Goal: Communication & Community: Answer question/provide support

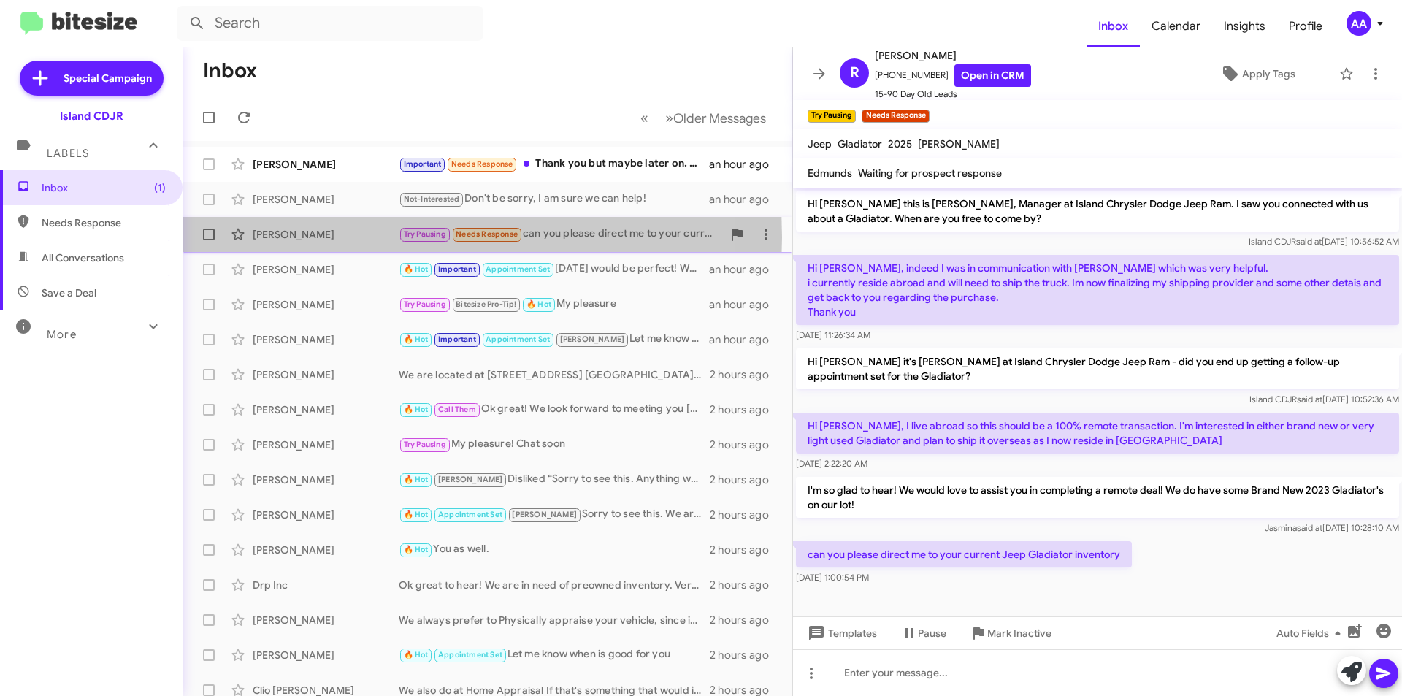
click at [294, 237] on div "[PERSON_NAME]" at bounding box center [326, 234] width 146 height 15
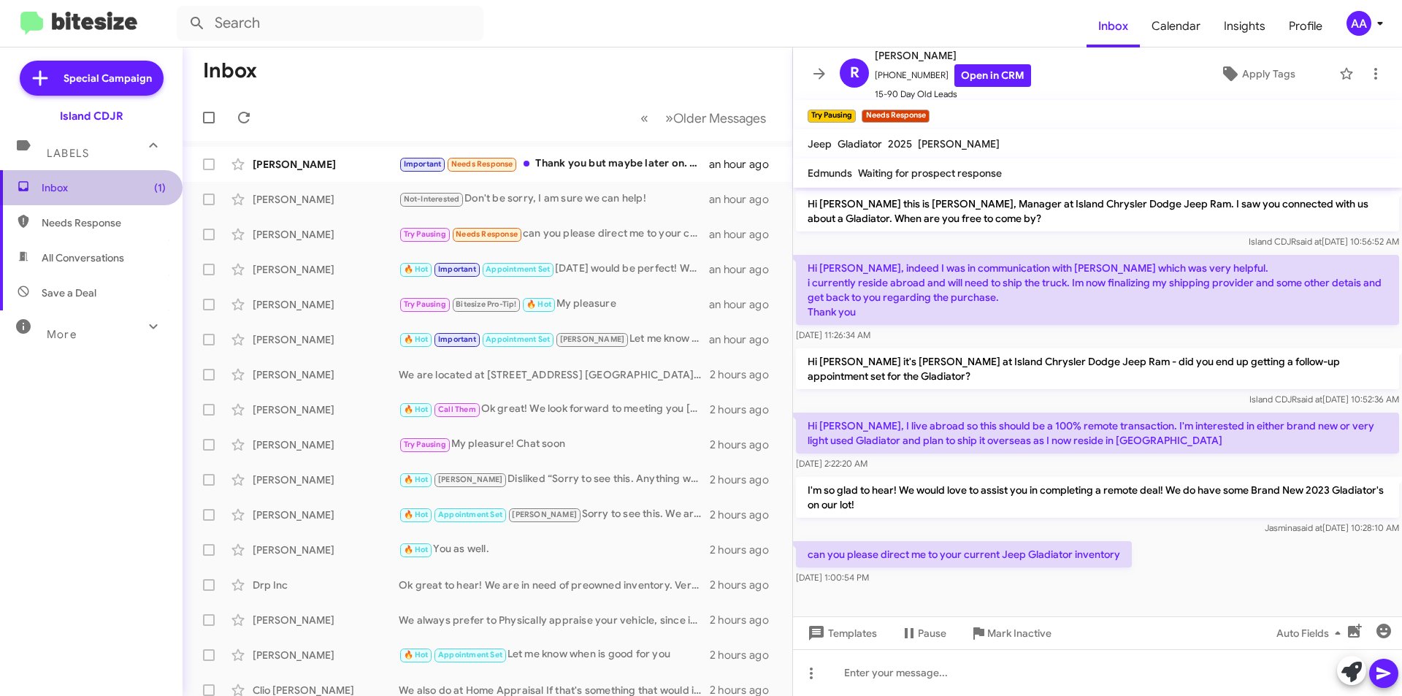
click at [107, 182] on span "Inbox (1)" at bounding box center [104, 187] width 124 height 15
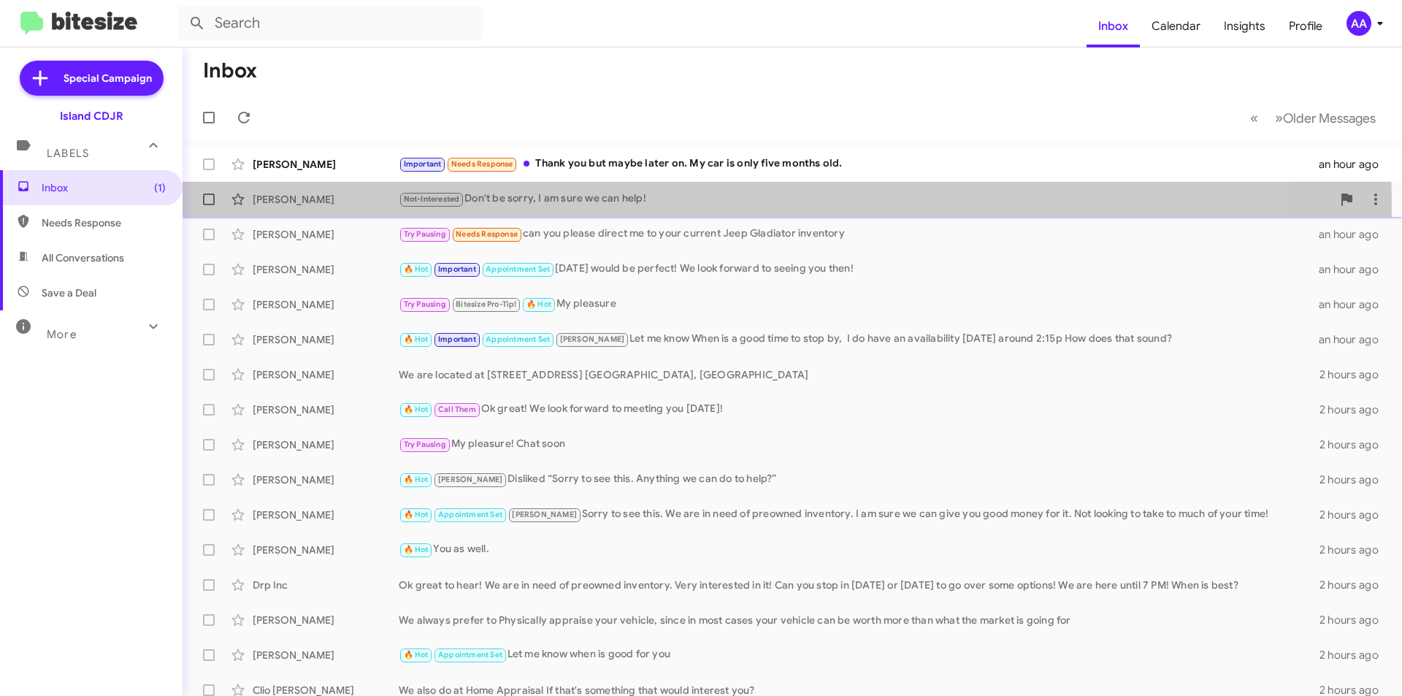
click at [506, 207] on div "Not-Interested Don't be sorry, I am sure we can help!" at bounding box center [865, 199] width 933 height 17
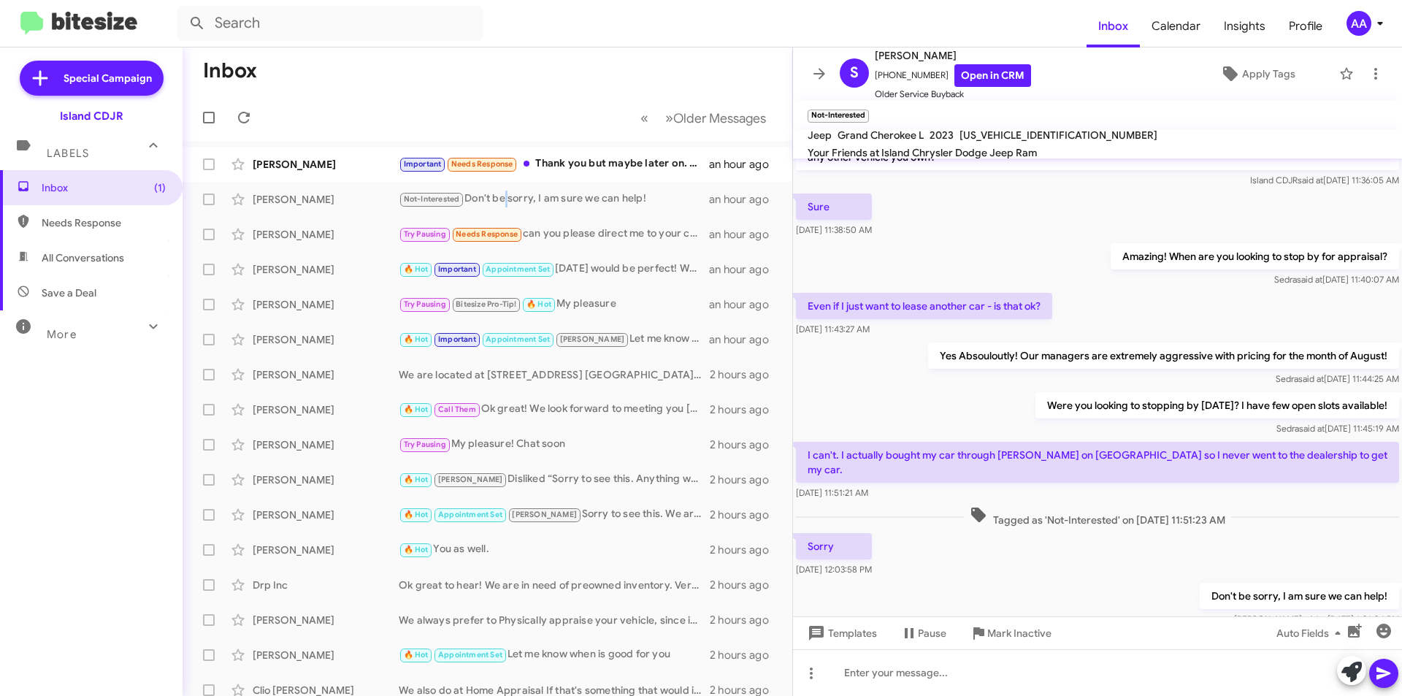
scroll to position [96, 0]
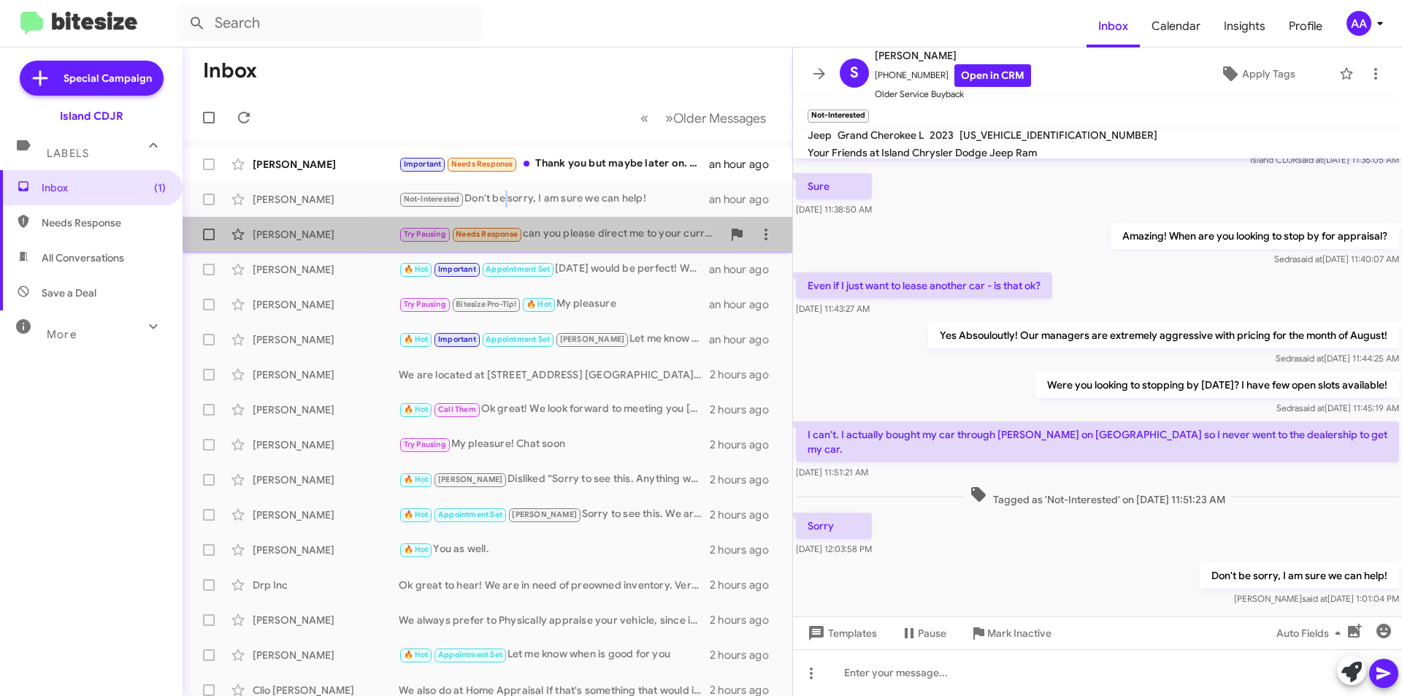
click at [566, 235] on div "Try Pausing Needs Response can you please direct me to your current Jeep Gladia…" at bounding box center [560, 234] width 323 height 17
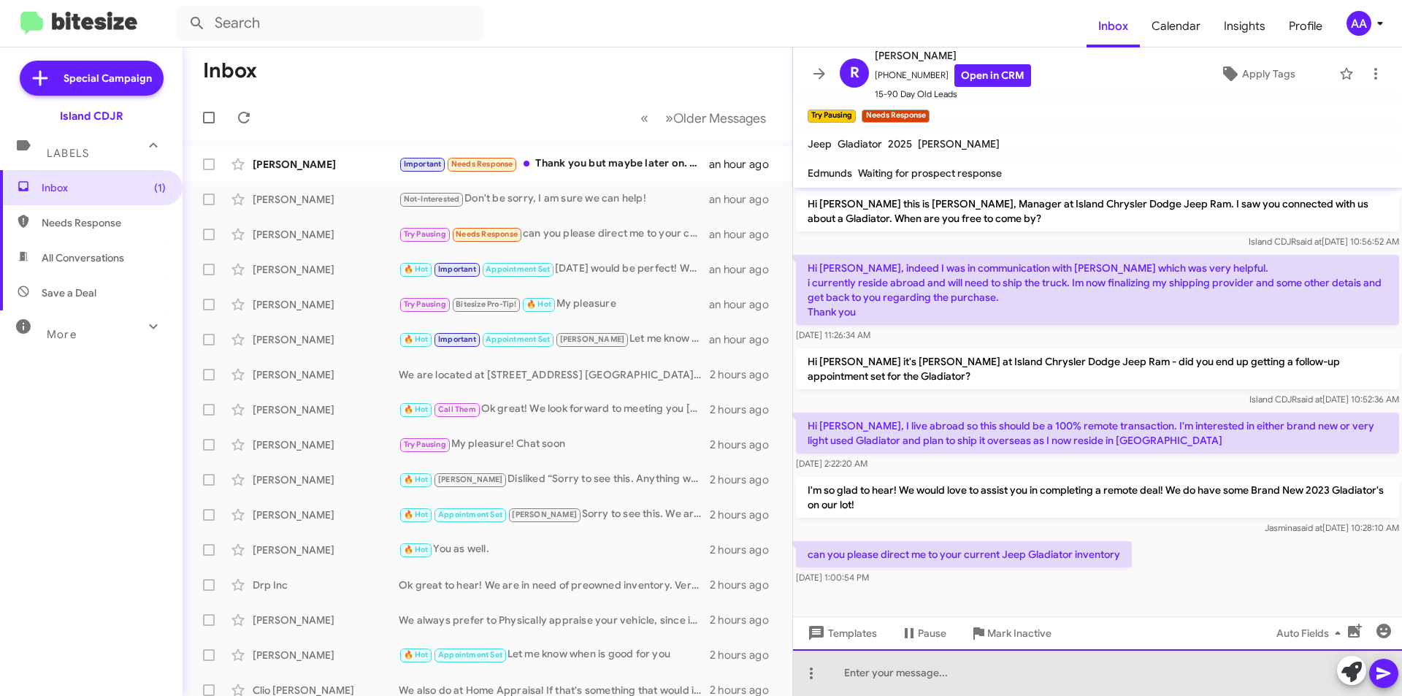
click at [880, 678] on div at bounding box center [1097, 672] width 609 height 47
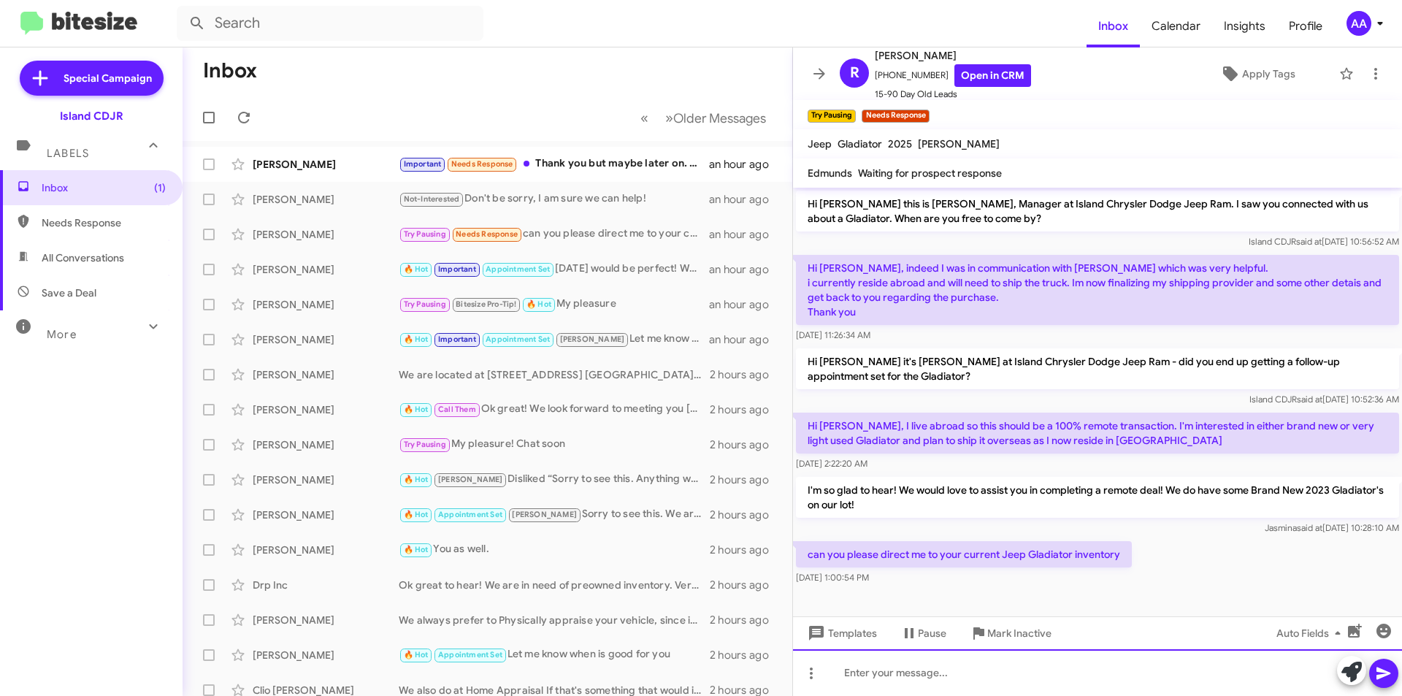
click at [880, 675] on div at bounding box center [1097, 672] width 609 height 47
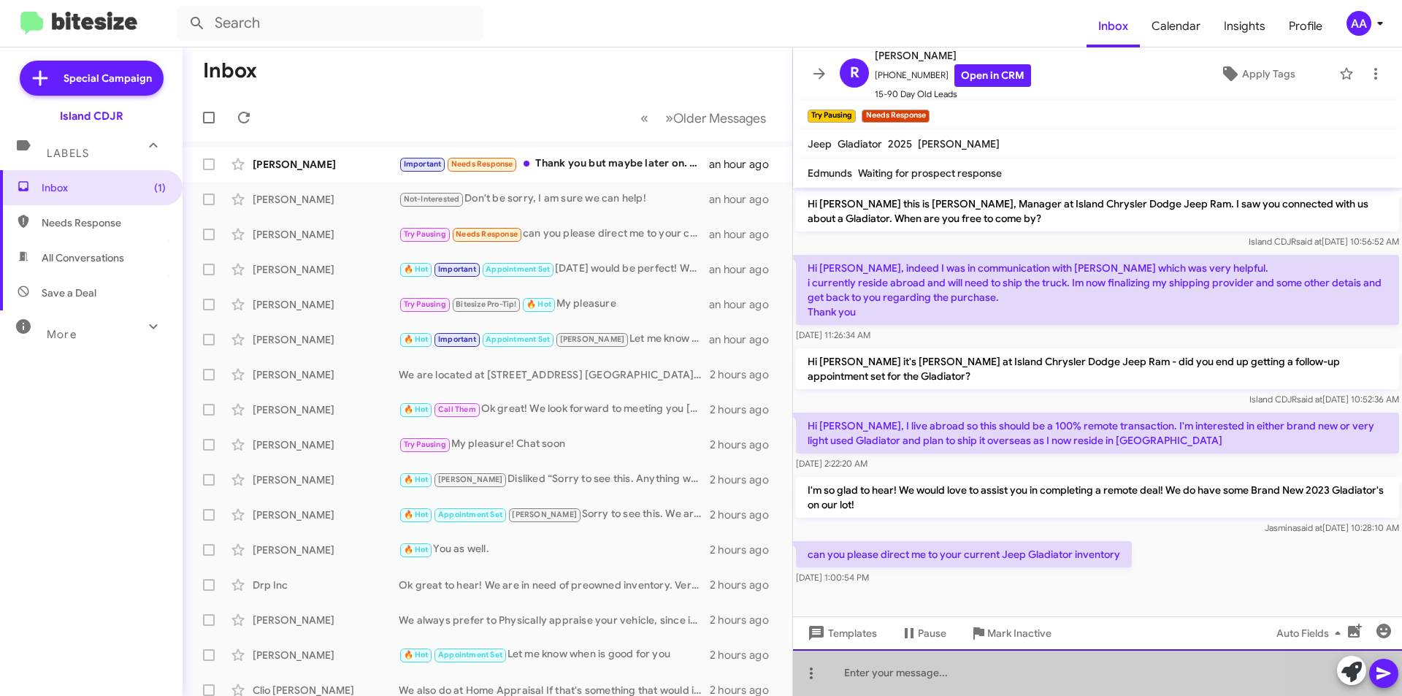
click at [880, 675] on div at bounding box center [1097, 672] width 609 height 47
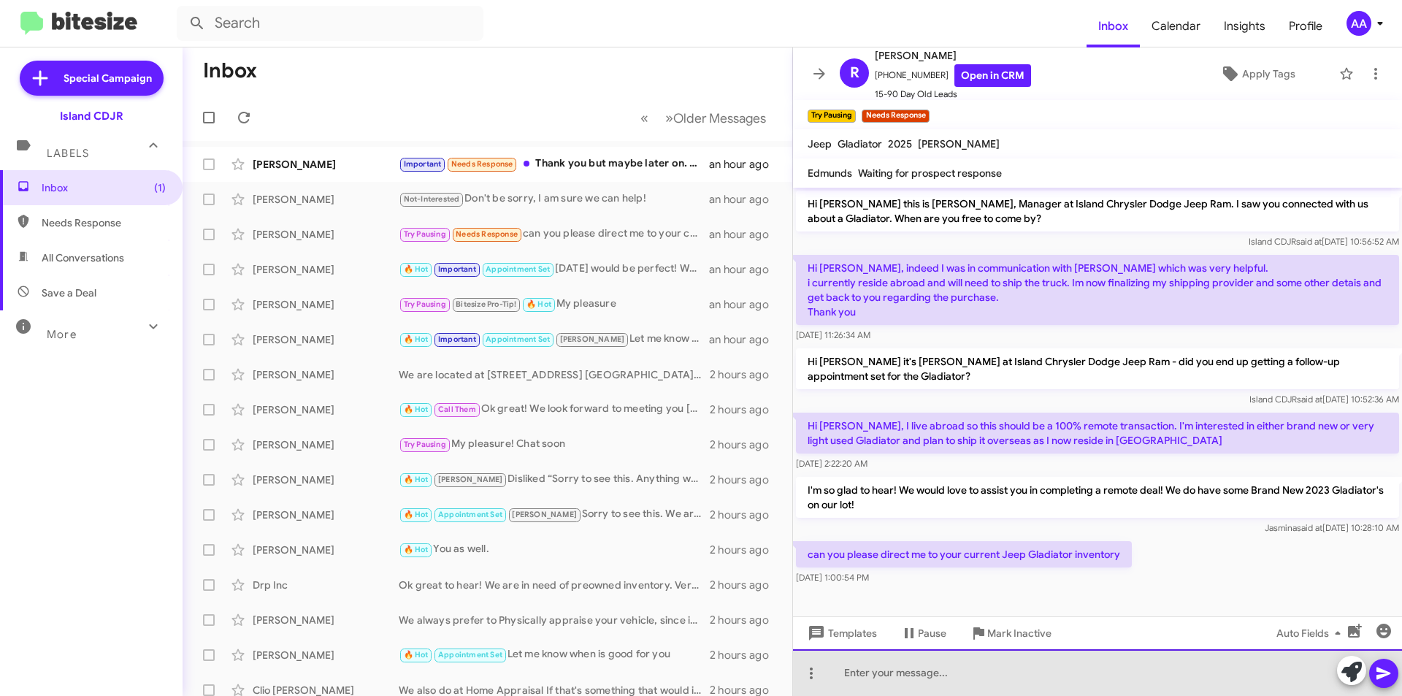
click at [880, 675] on div at bounding box center [1097, 672] width 609 height 47
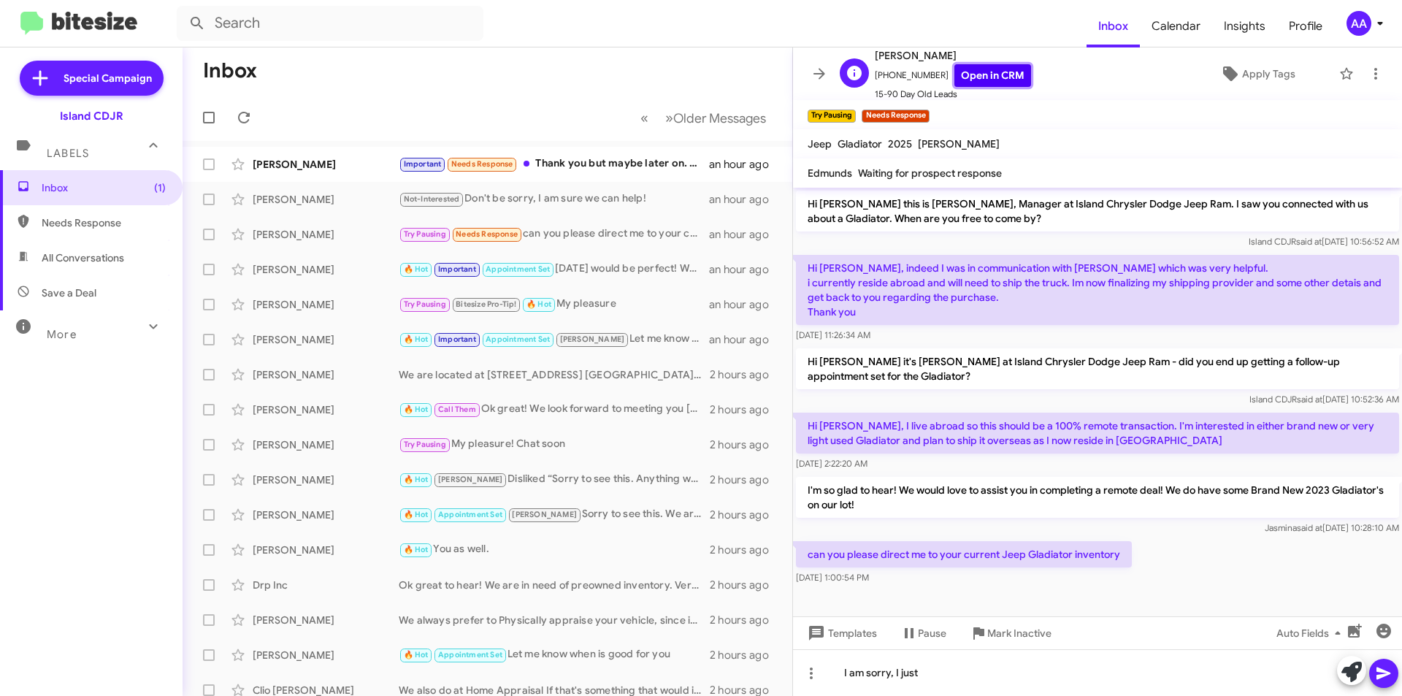
click at [973, 79] on link "Open in CRM" at bounding box center [992, 75] width 77 height 23
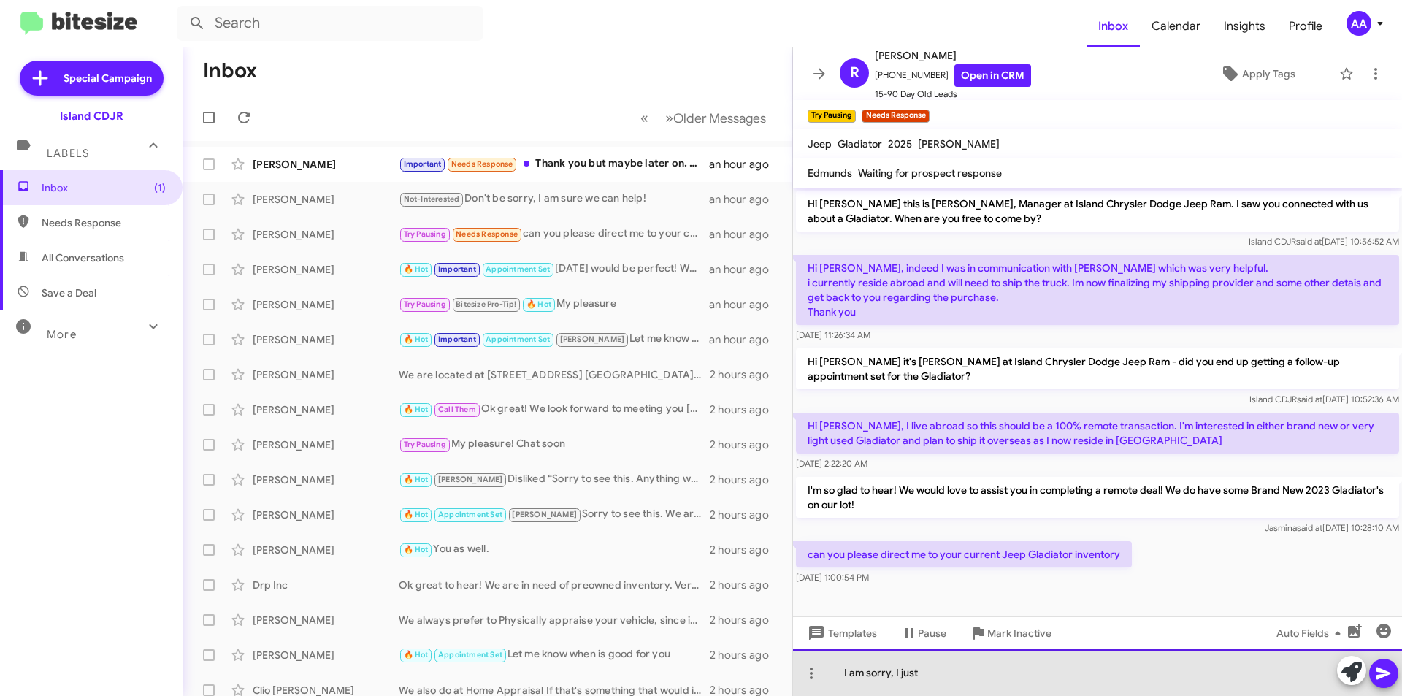
click at [922, 679] on div "I am sorry, I just" at bounding box center [1097, 672] width 609 height 47
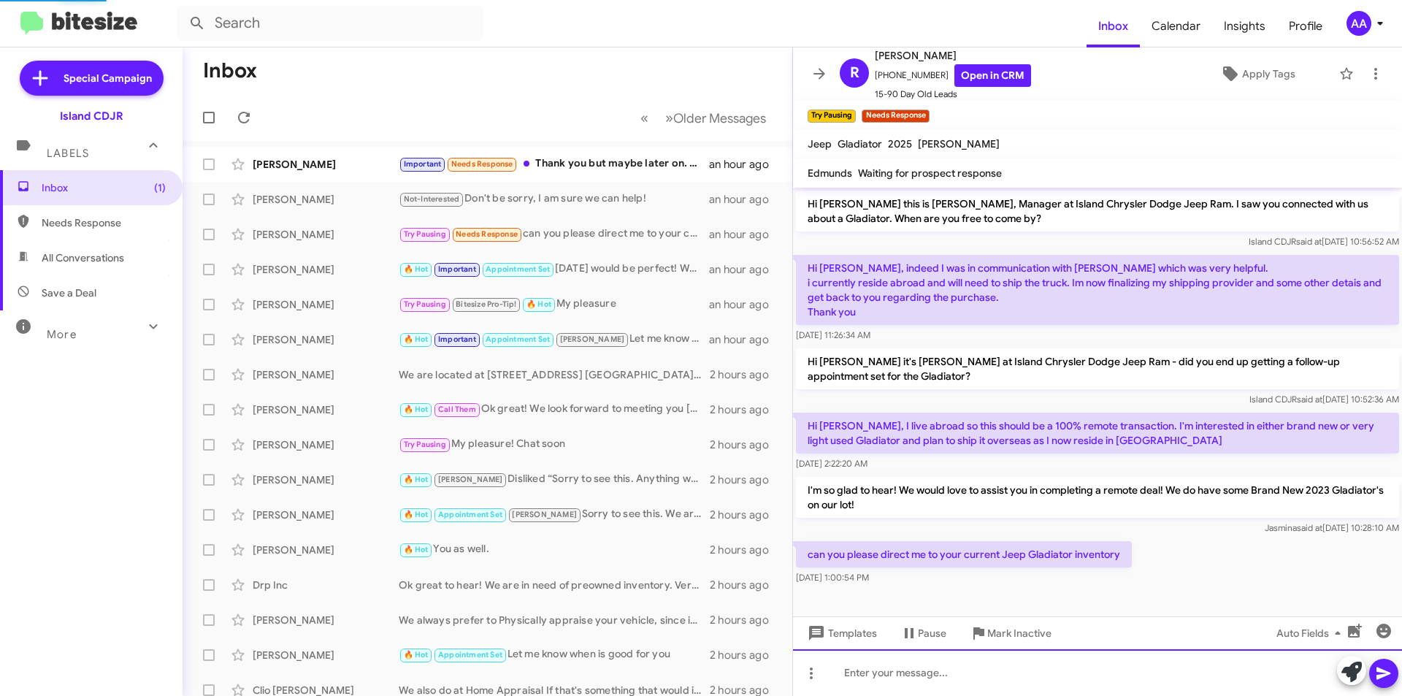
scroll to position [47, 0]
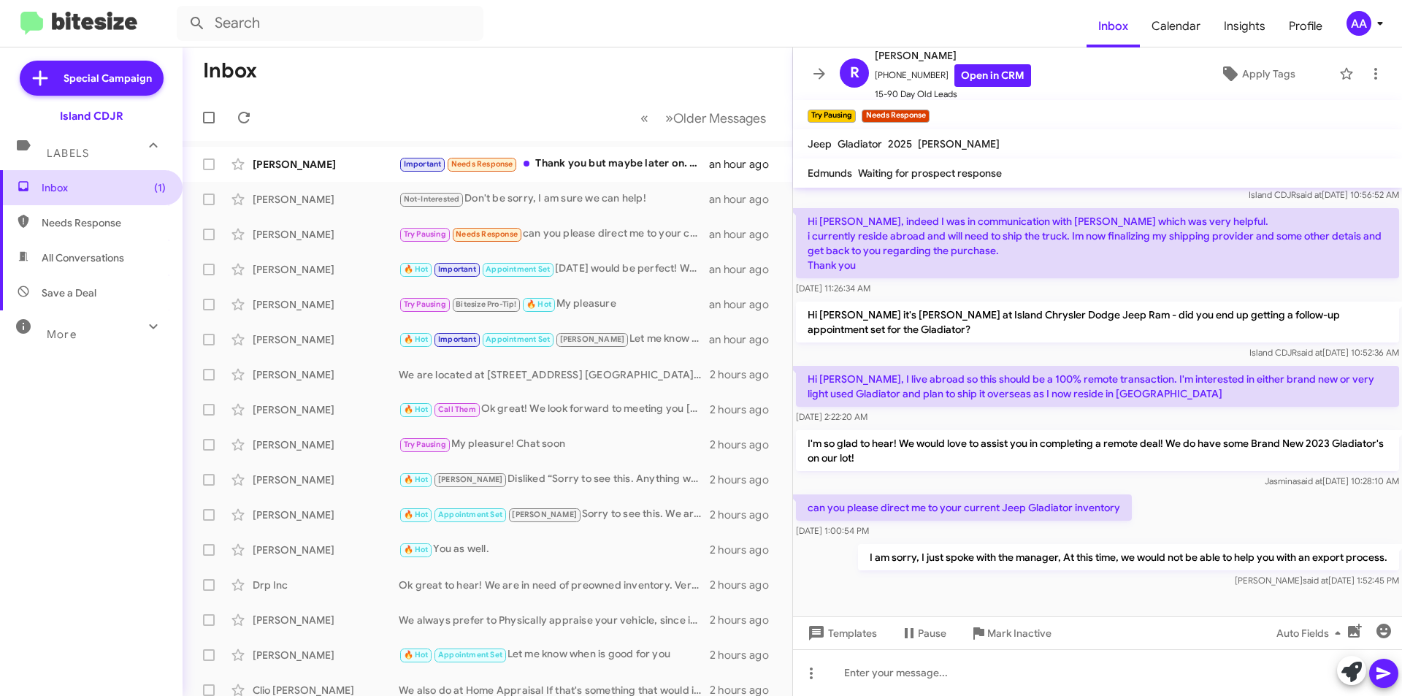
click at [97, 198] on span "Inbox (1)" at bounding box center [91, 187] width 183 height 35
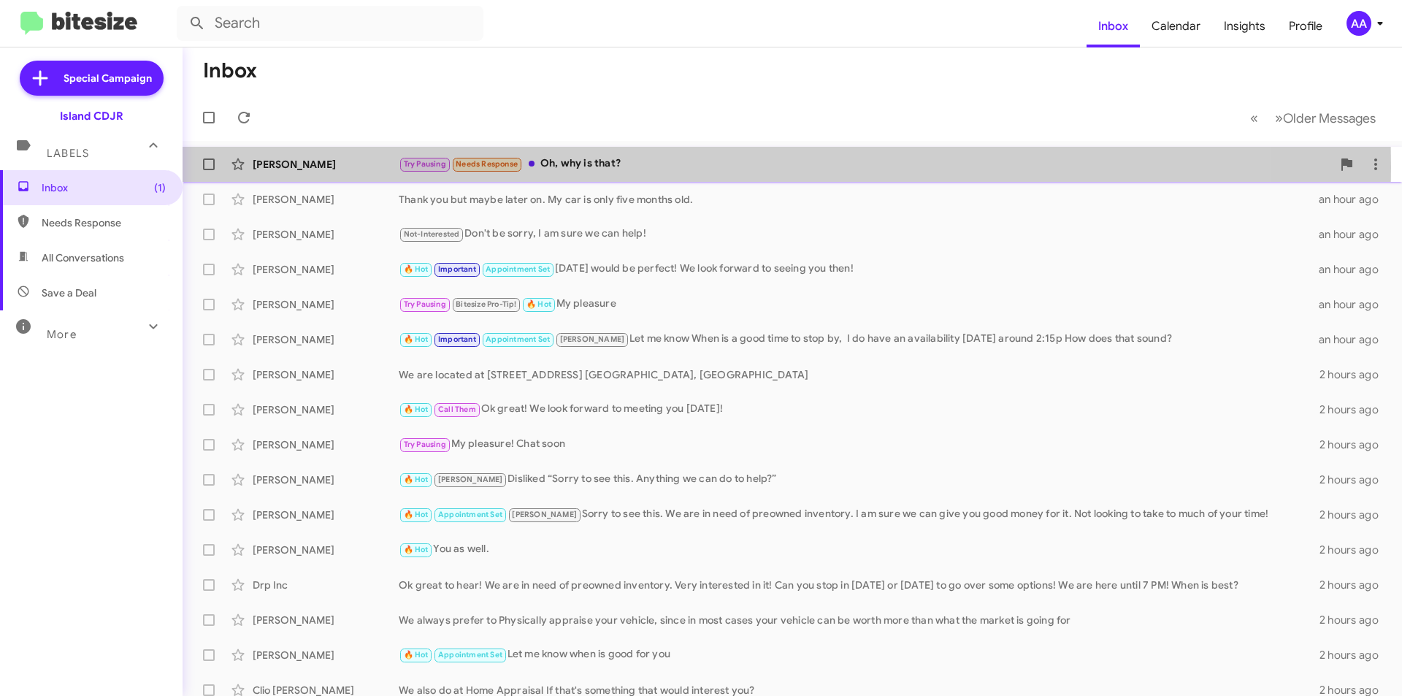
click at [589, 167] on div "Try Pausing Needs Response Oh, why is that?" at bounding box center [865, 164] width 933 height 17
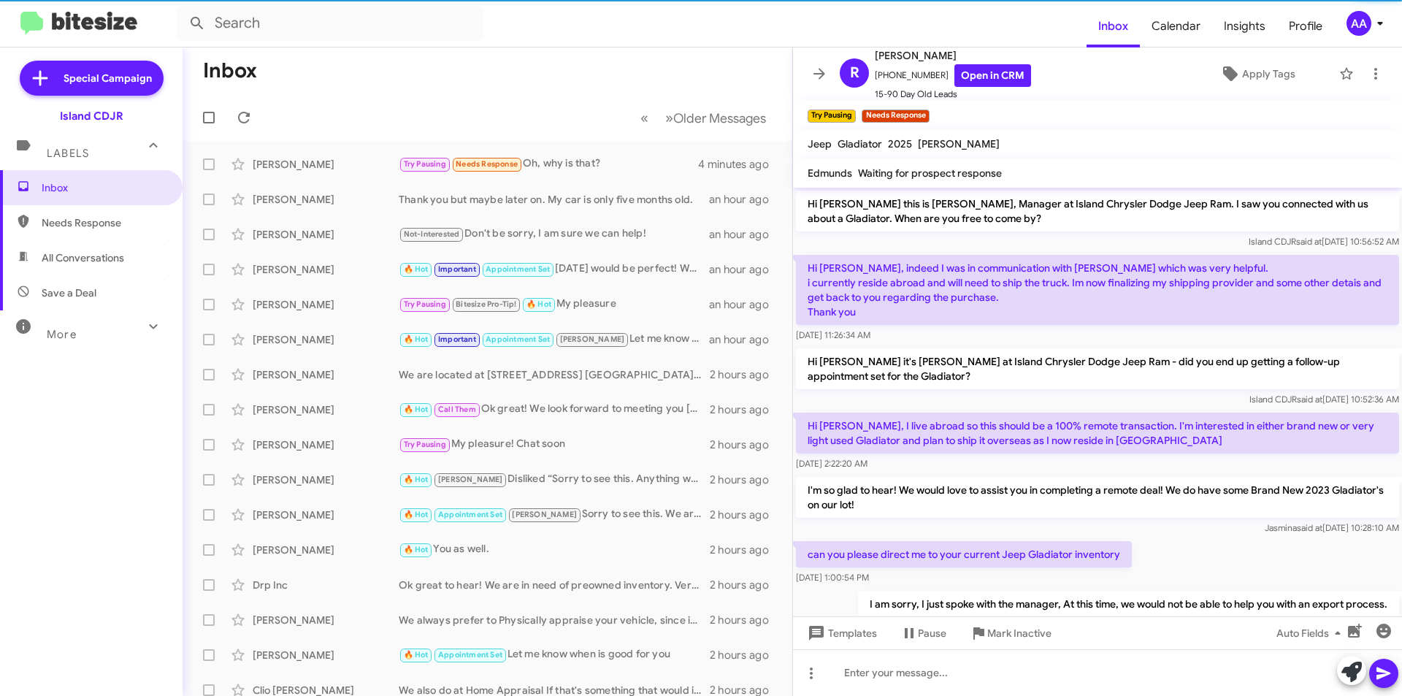
scroll to position [100, 0]
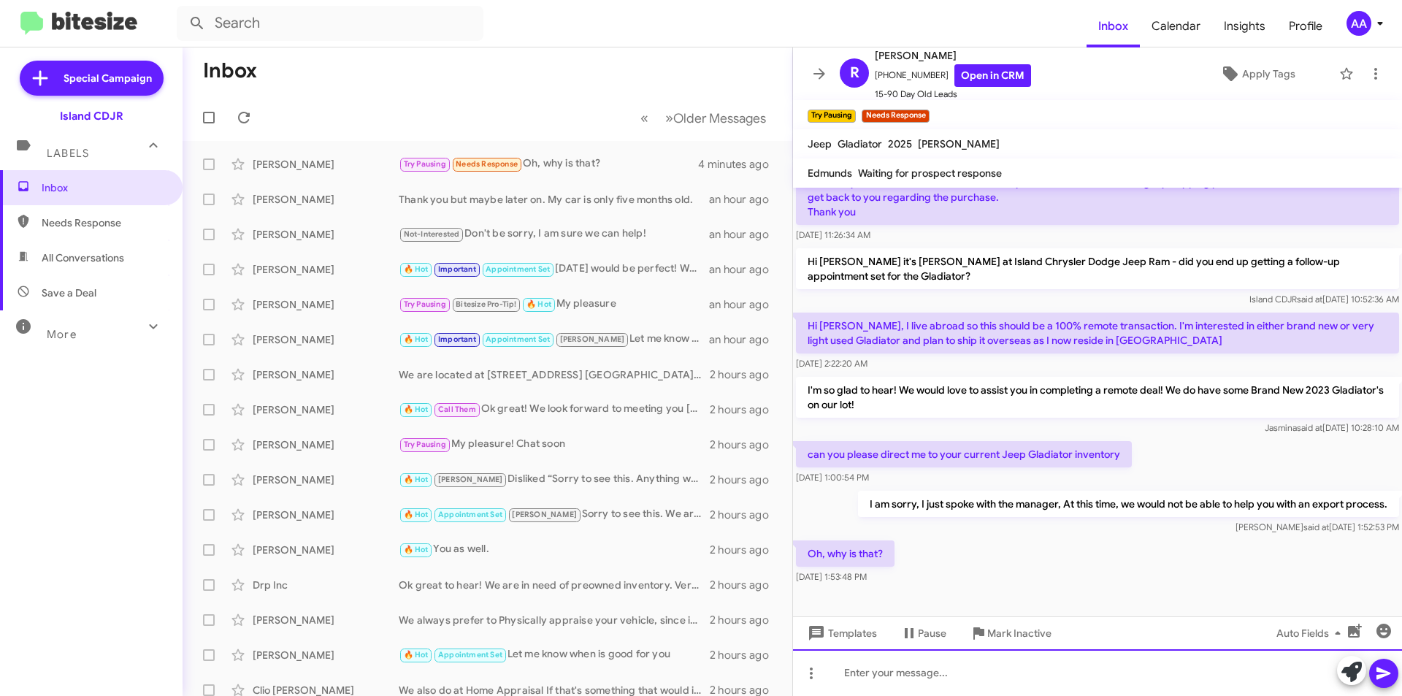
click at [886, 676] on div at bounding box center [1097, 672] width 609 height 47
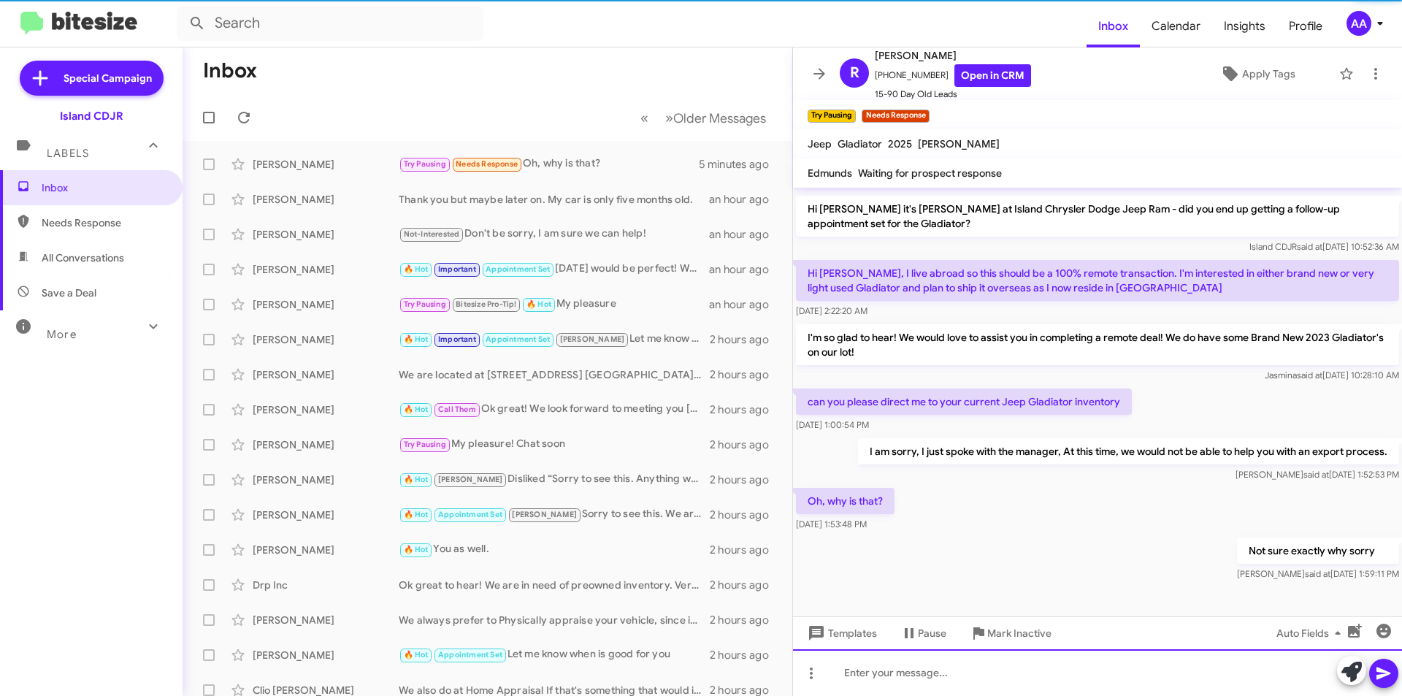
scroll to position [153, 0]
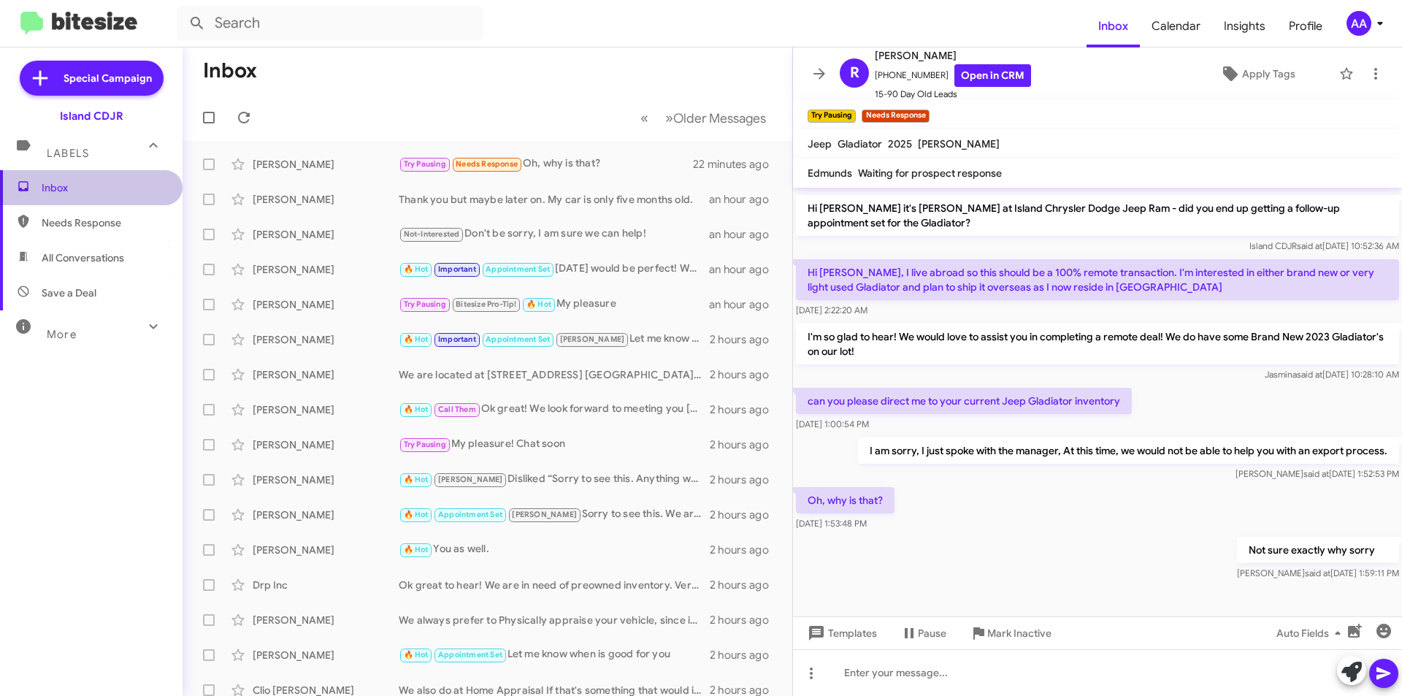
click at [100, 176] on span "Inbox" at bounding box center [91, 187] width 183 height 35
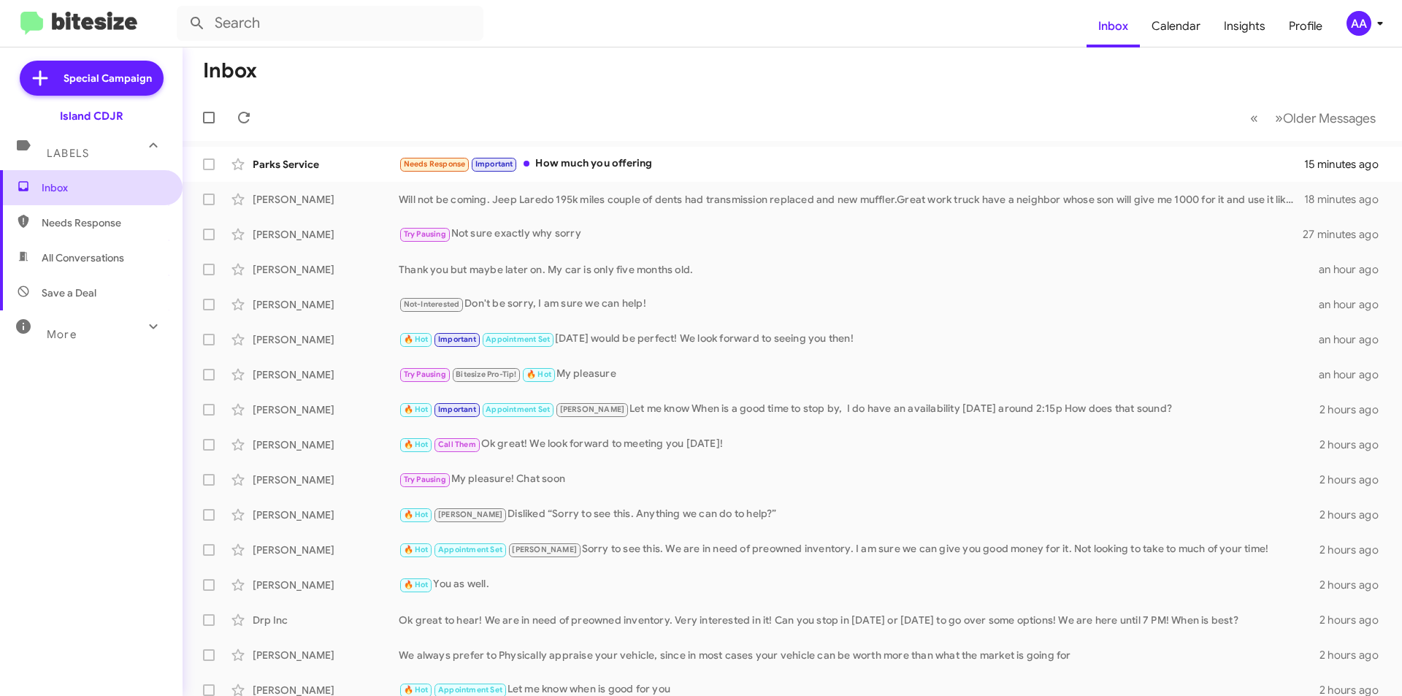
click at [85, 183] on span "Inbox" at bounding box center [104, 187] width 124 height 15
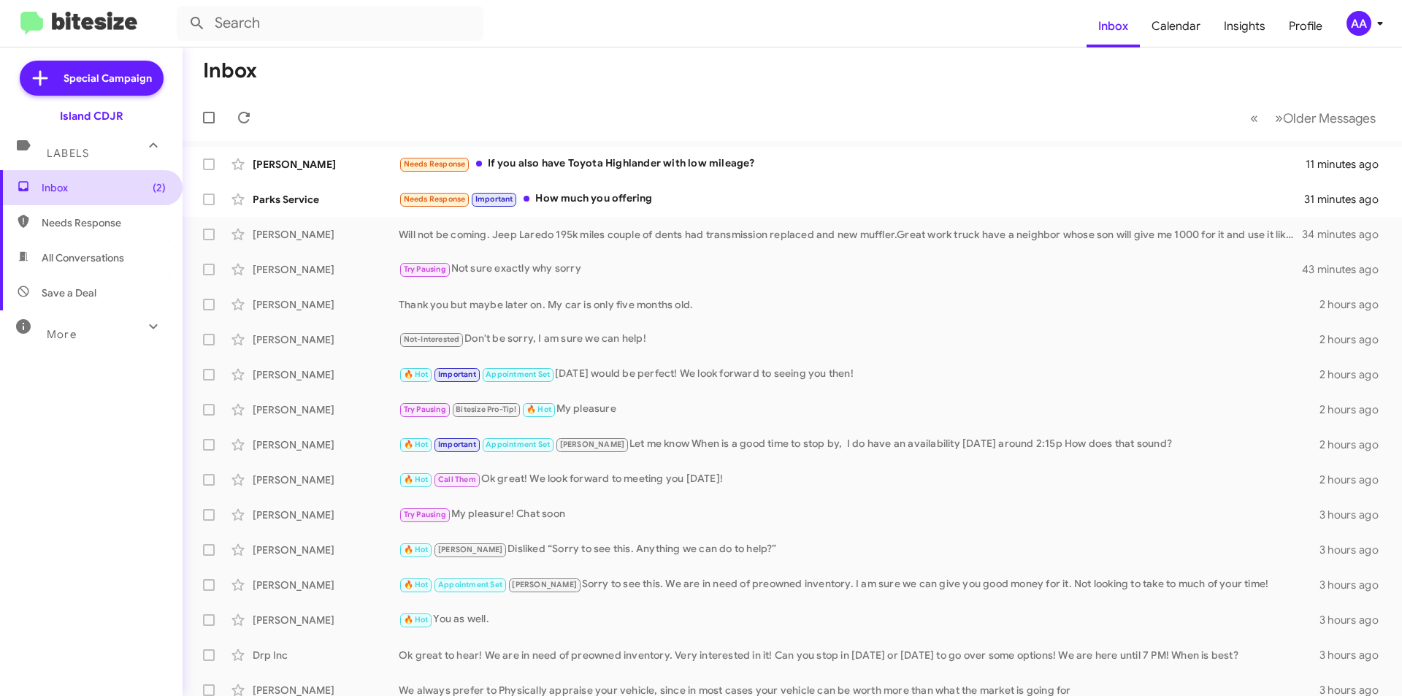
click at [105, 193] on span "Inbox (2)" at bounding box center [104, 187] width 124 height 15
click at [541, 233] on div "Will not be coming. Jeep Laredo 195k miles couple of dents had transmission rep…" at bounding box center [865, 234] width 933 height 15
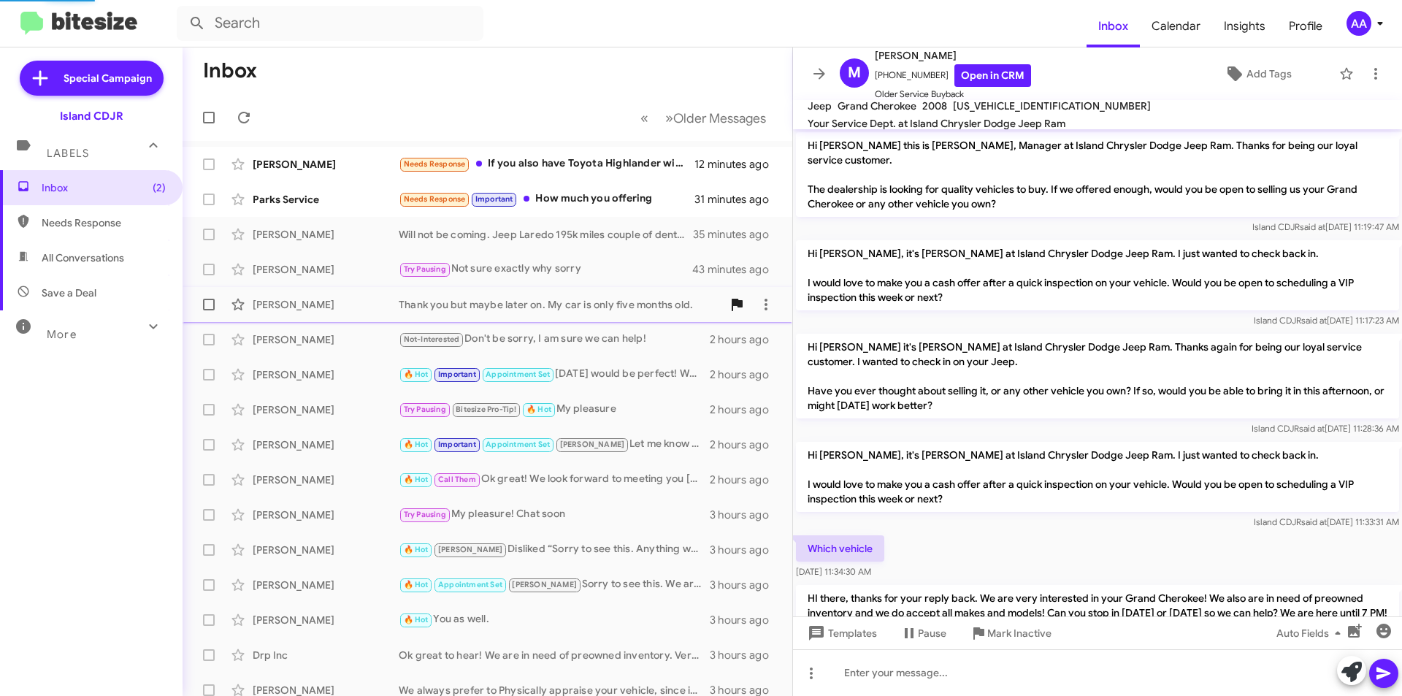
scroll to position [241, 0]
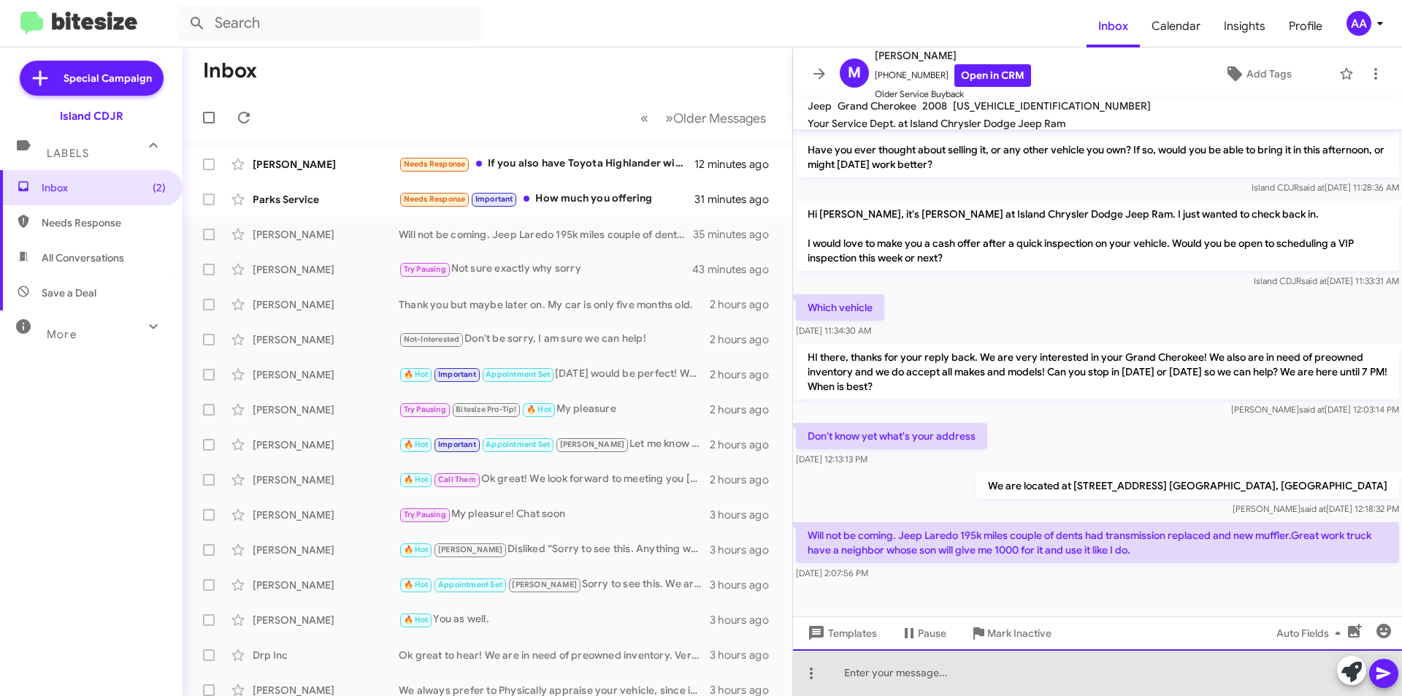
click at [948, 672] on div at bounding box center [1097, 672] width 609 height 47
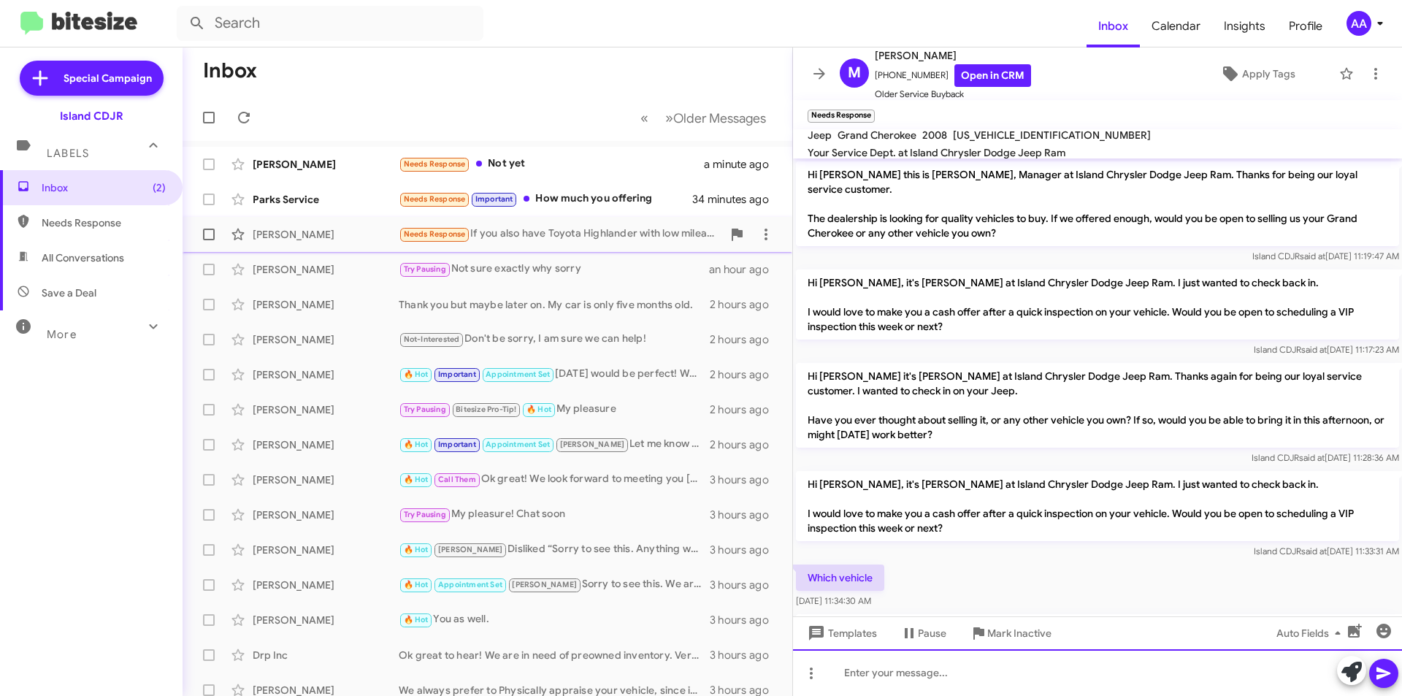
scroll to position [348, 0]
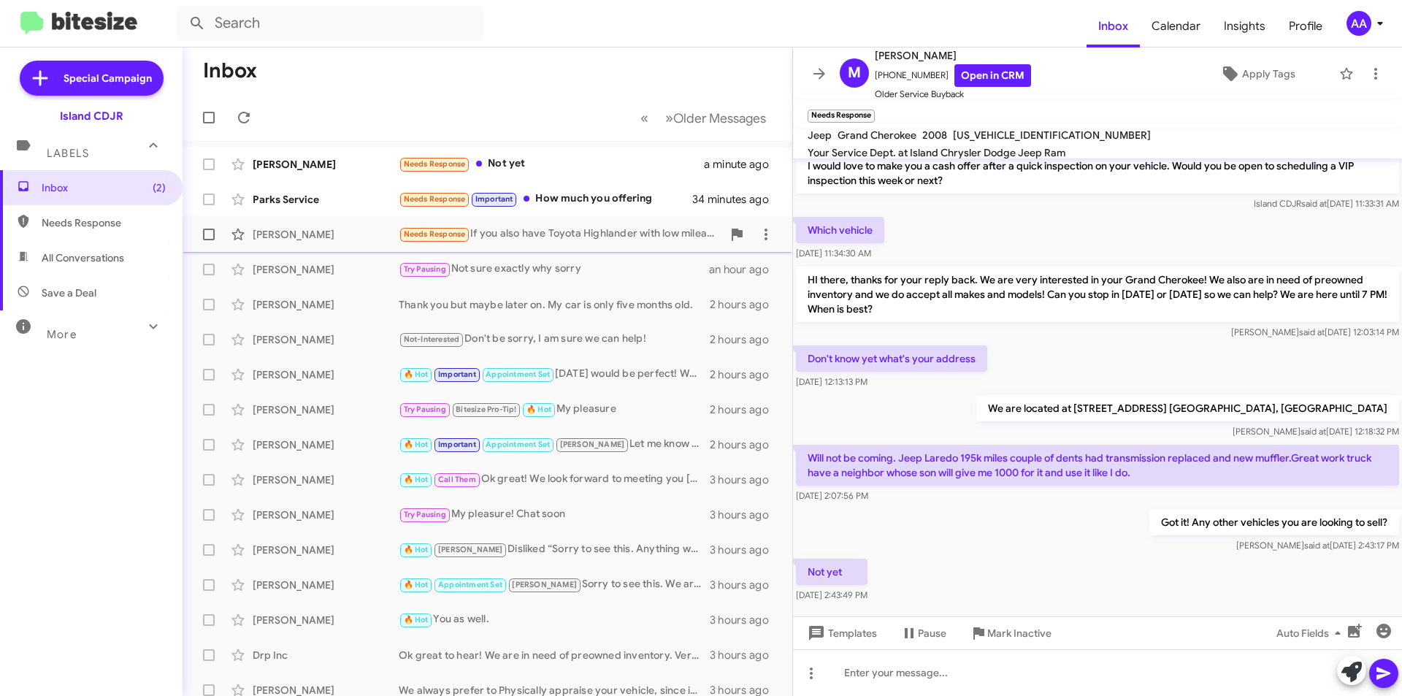
click at [532, 240] on div "Needs Response If you also have Toyota Highlander with low mileage?" at bounding box center [560, 234] width 323 height 17
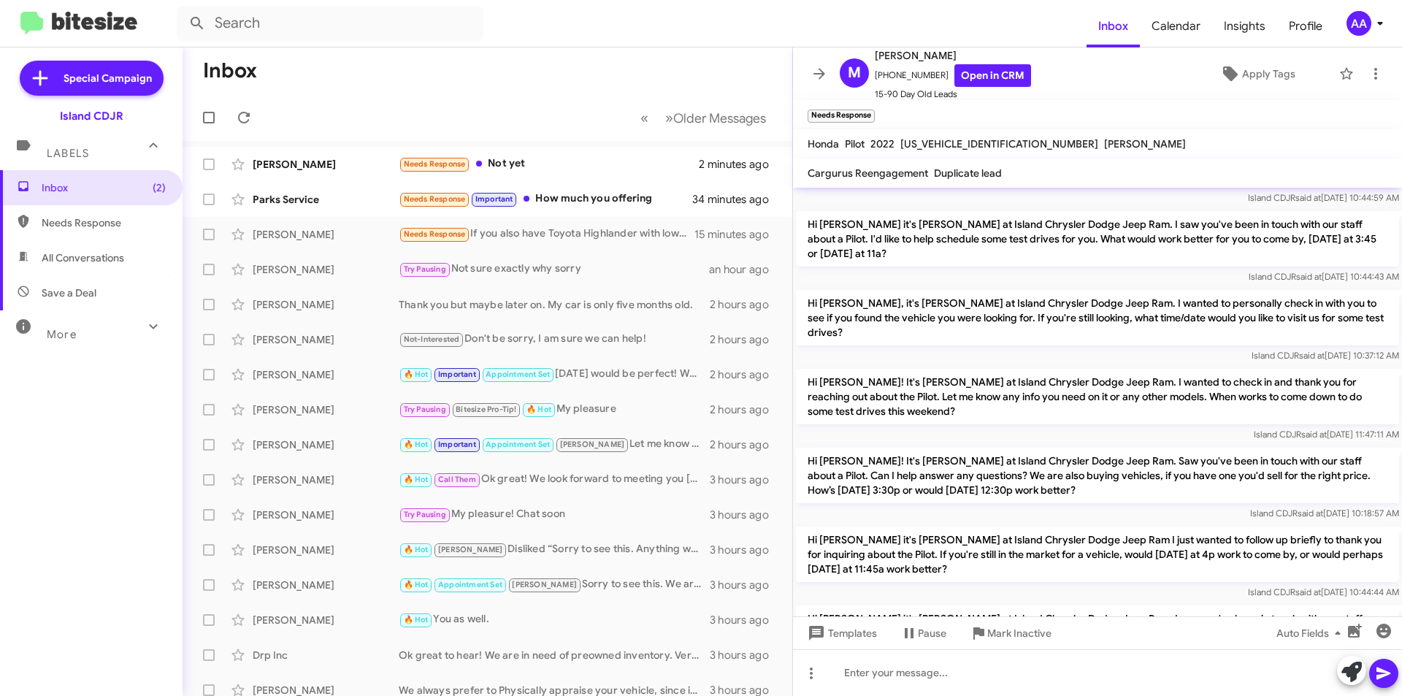
scroll to position [892, 0]
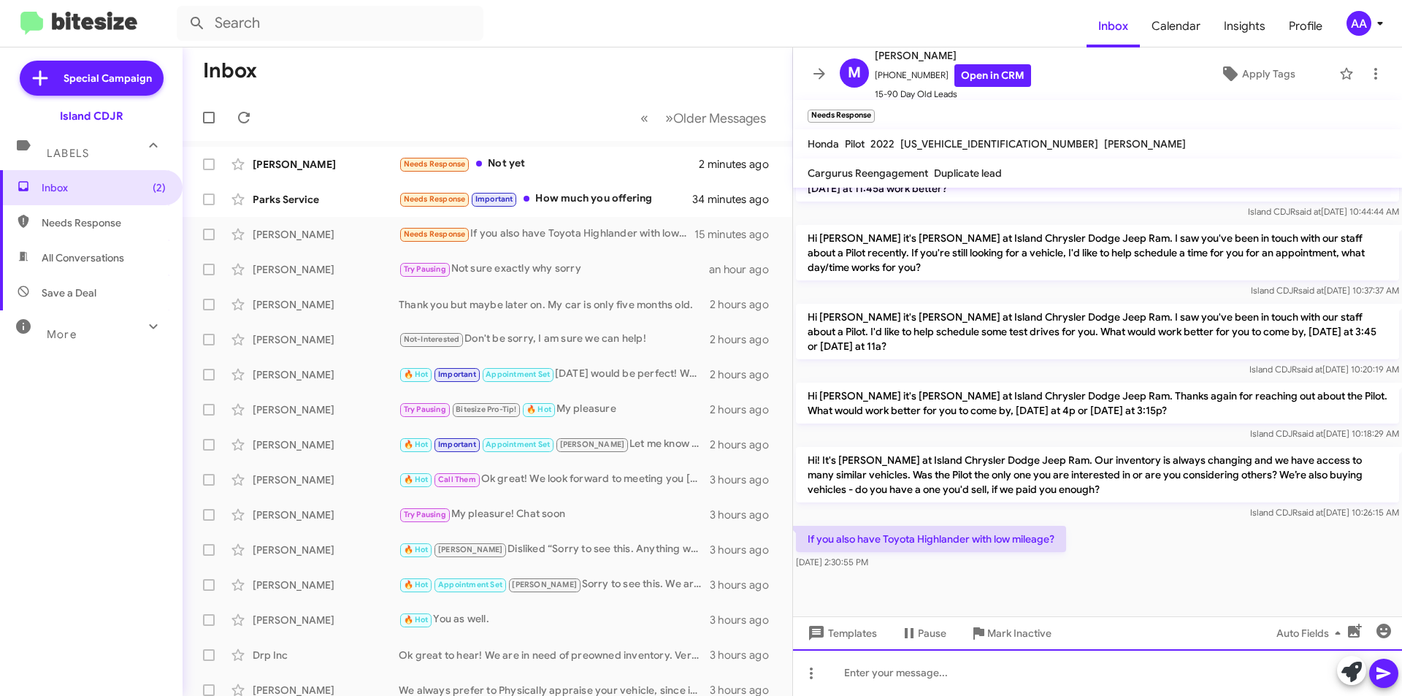
click at [929, 659] on div at bounding box center [1097, 672] width 609 height 47
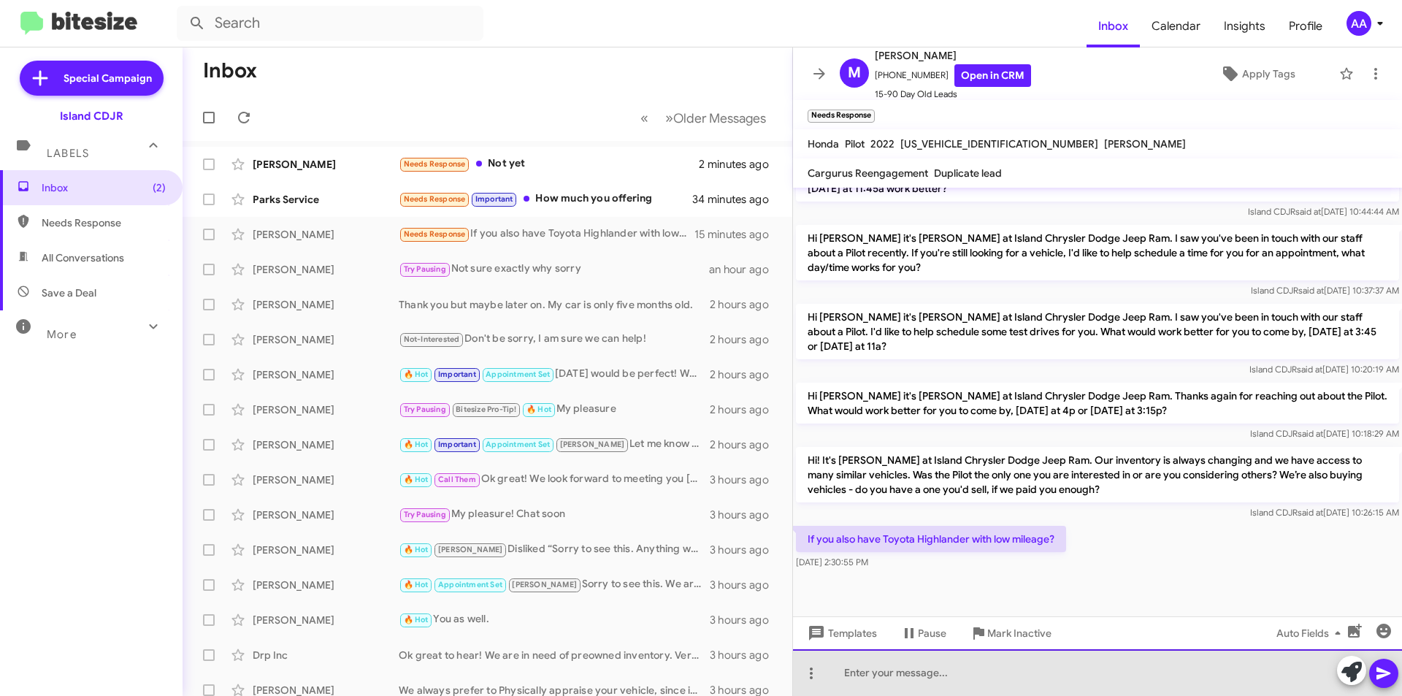
click at [929, 659] on div at bounding box center [1097, 672] width 609 height 47
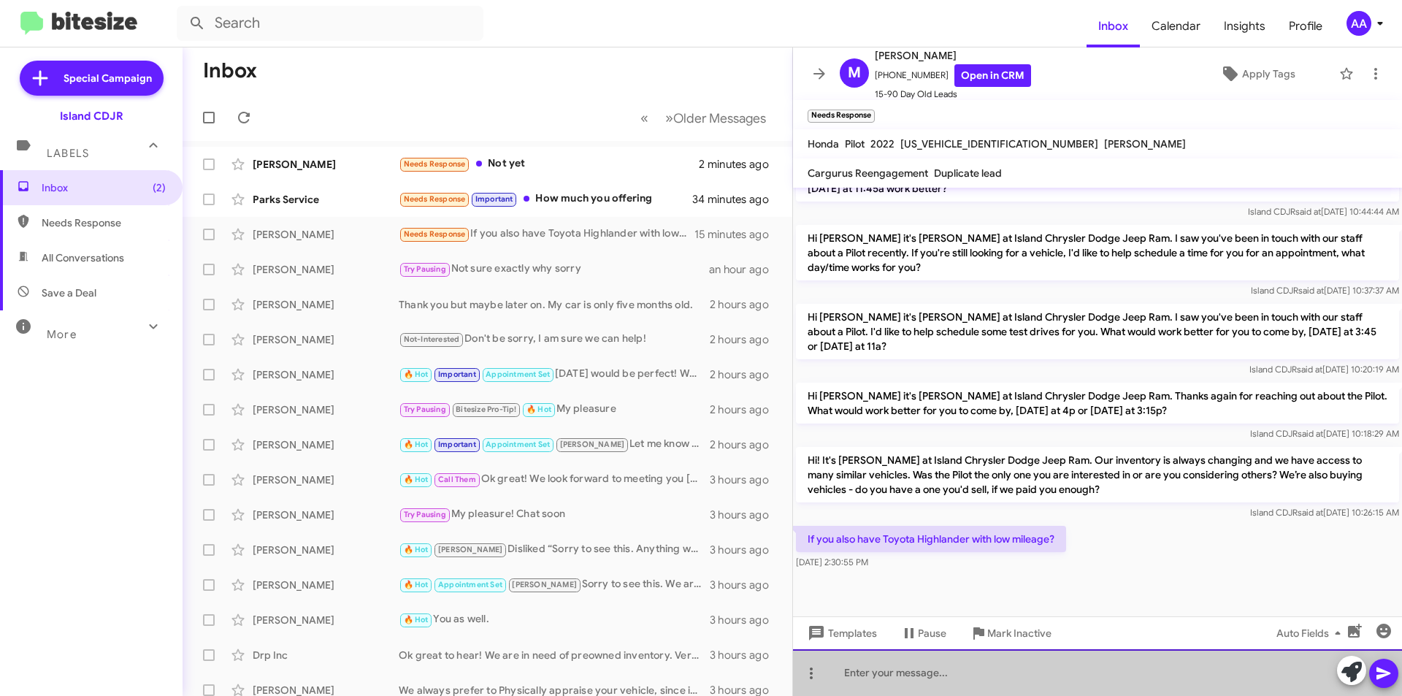
click at [929, 659] on div at bounding box center [1097, 672] width 609 height 47
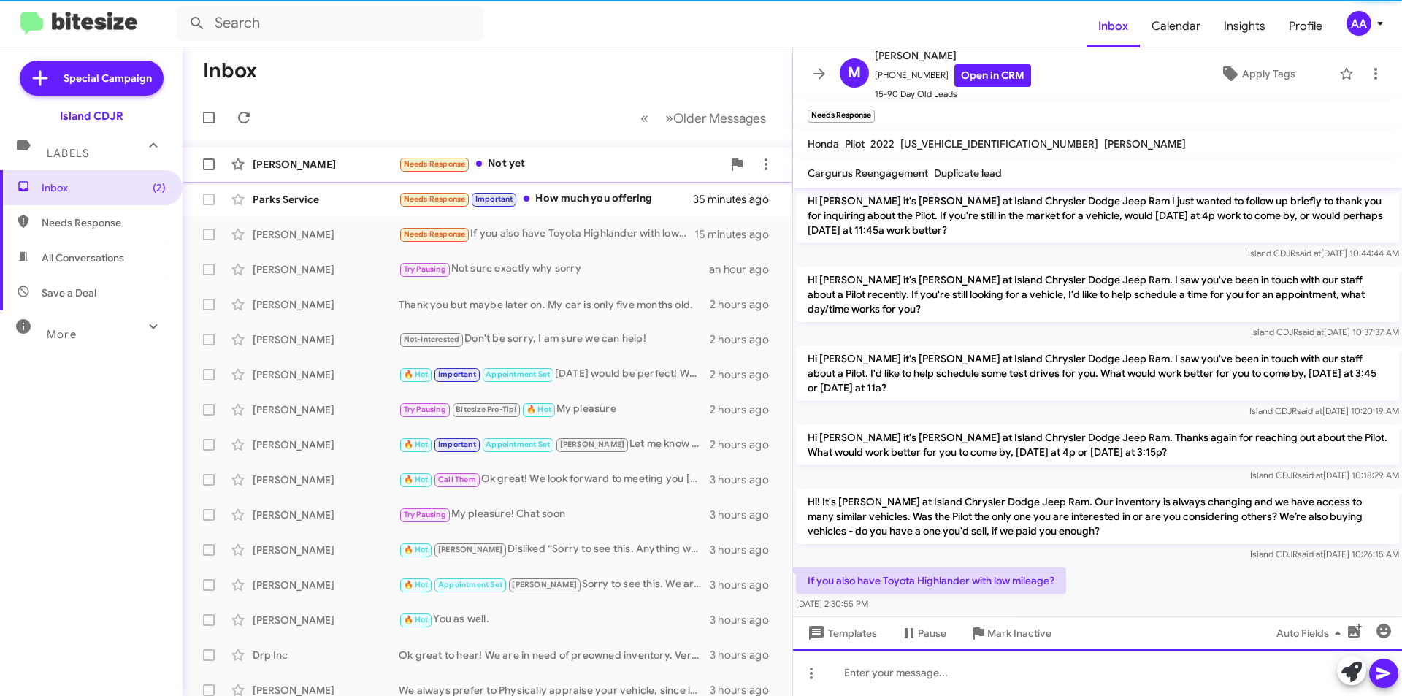
scroll to position [945, 0]
